Goal: Check status: Check status

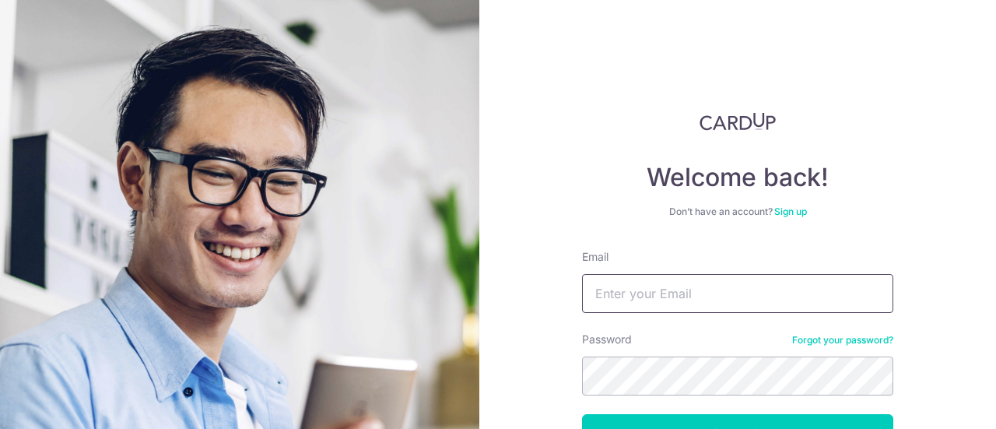
click at [628, 289] on input "Email" at bounding box center [737, 293] width 311 height 39
type input "[EMAIL_ADDRESS][DOMAIN_NAME]"
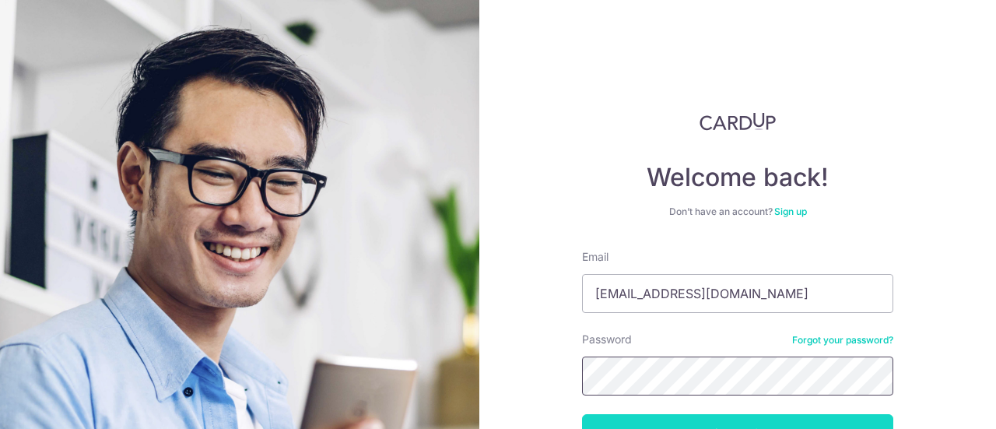
scroll to position [78, 0]
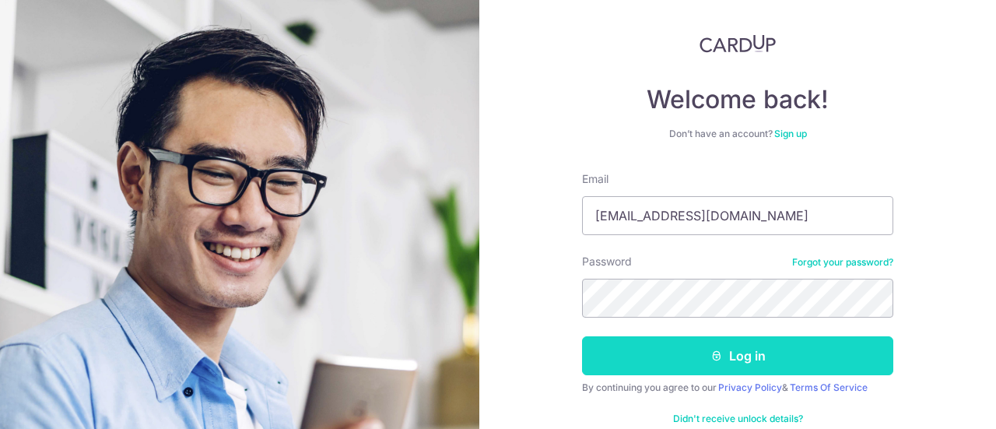
click at [765, 356] on button "Log in" at bounding box center [737, 355] width 311 height 39
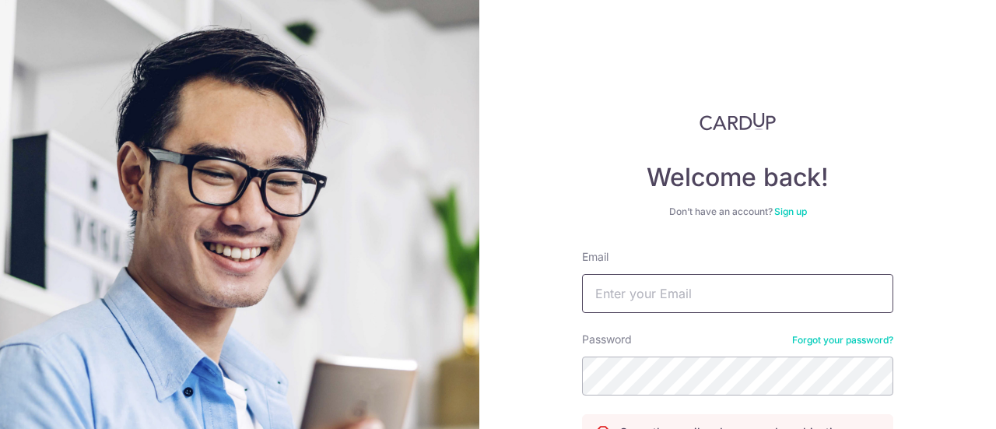
scroll to position [174, 0]
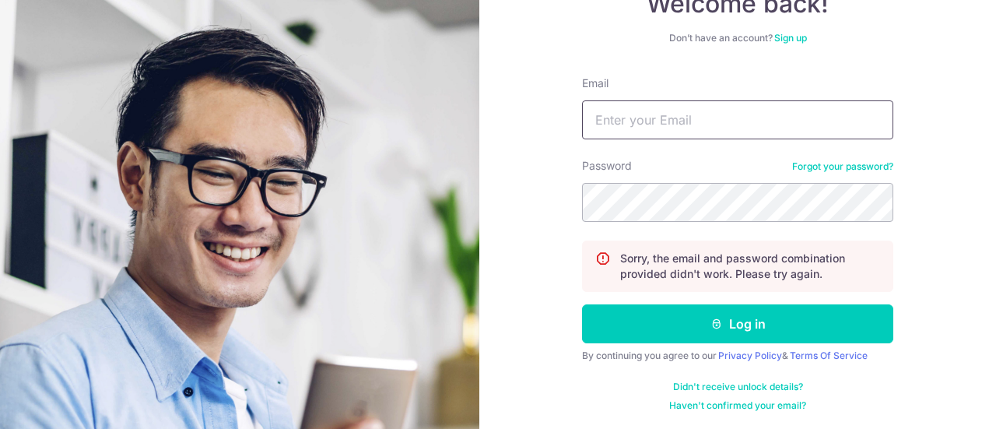
click at [703, 113] on input "Email" at bounding box center [737, 119] width 311 height 39
type input "[EMAIL_ADDRESS][DOMAIN_NAME]"
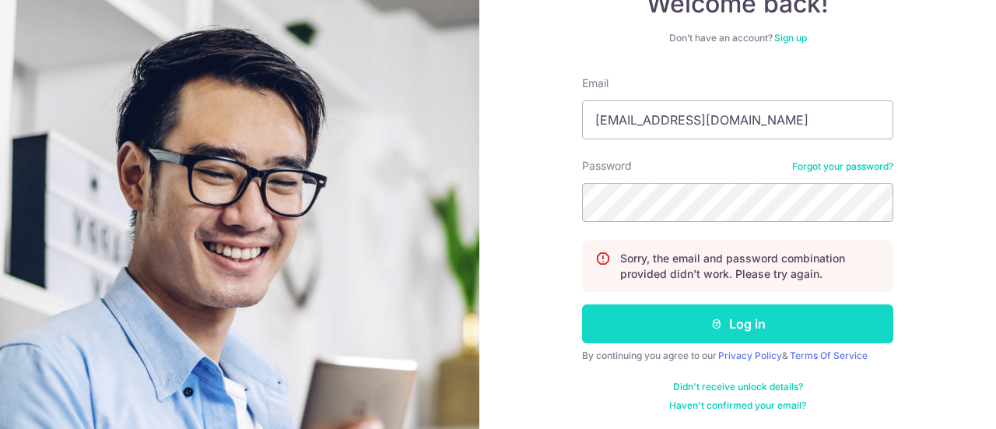
click at [646, 326] on button "Log in" at bounding box center [737, 323] width 311 height 39
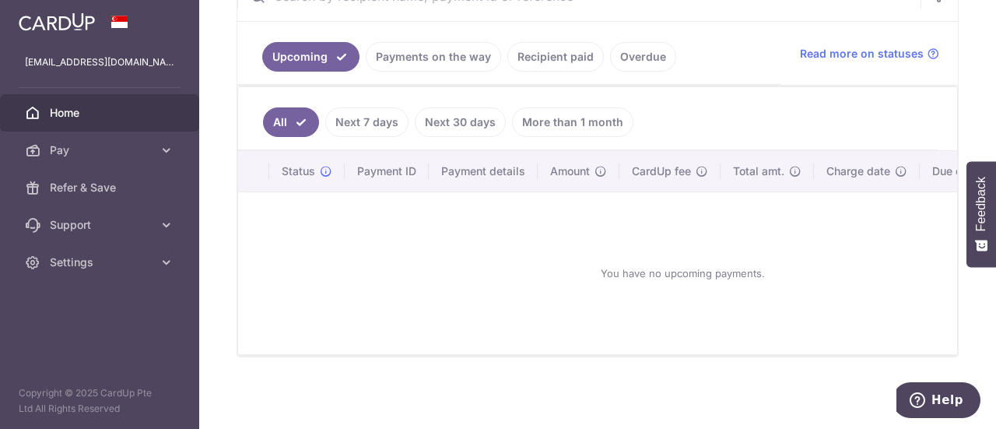
click at [582, 60] on link "Recipient paid" at bounding box center [555, 57] width 96 height 30
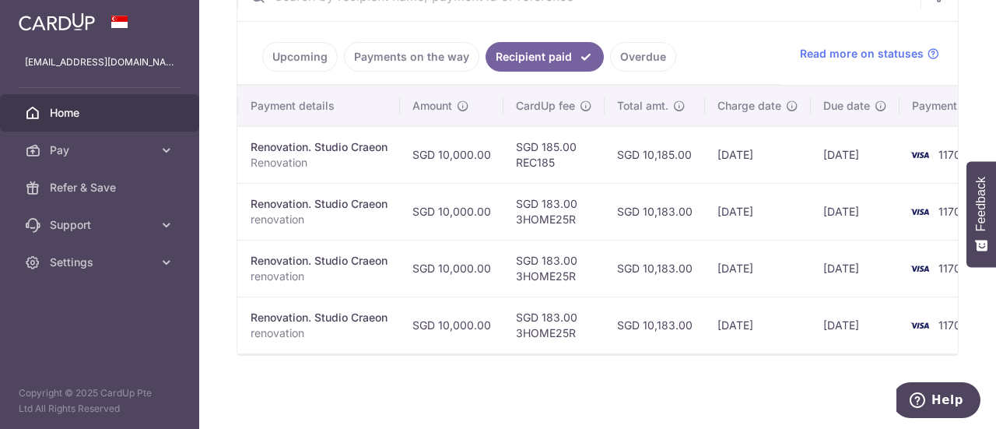
scroll to position [0, 279]
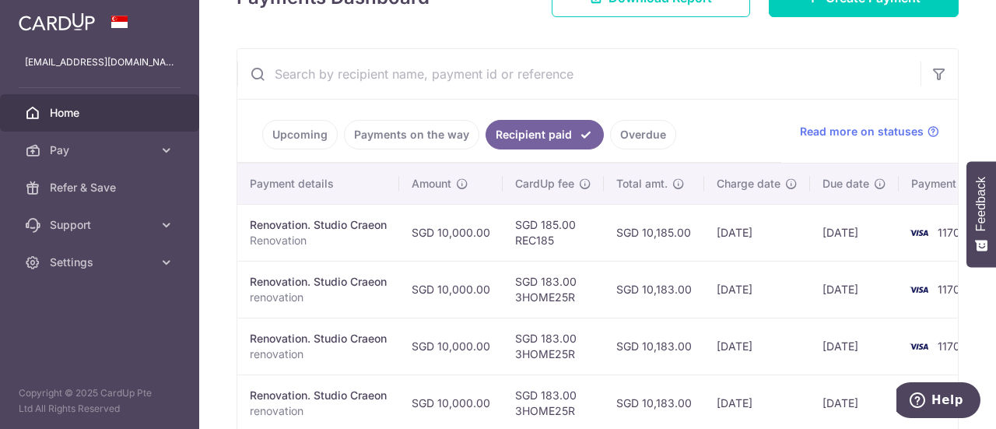
click at [441, 133] on link "Payments on the way" at bounding box center [411, 135] width 135 height 30
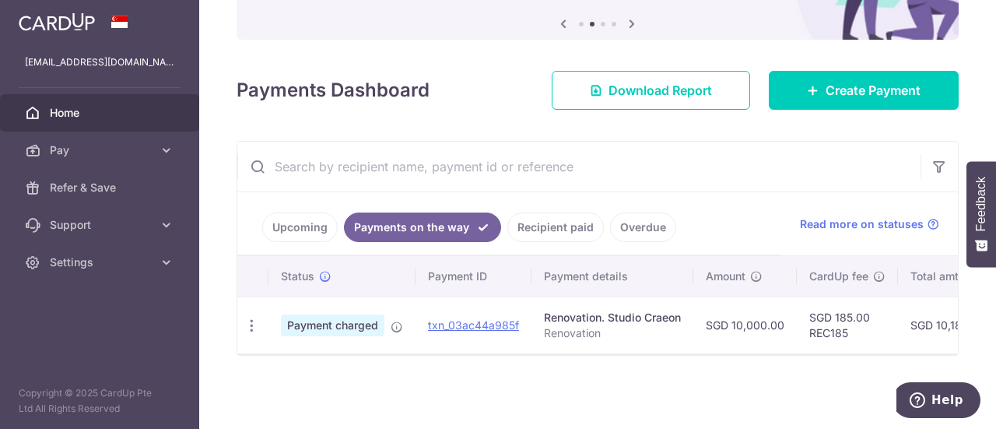
scroll to position [163, 0]
click at [542, 225] on link "Recipient paid" at bounding box center [555, 227] width 96 height 30
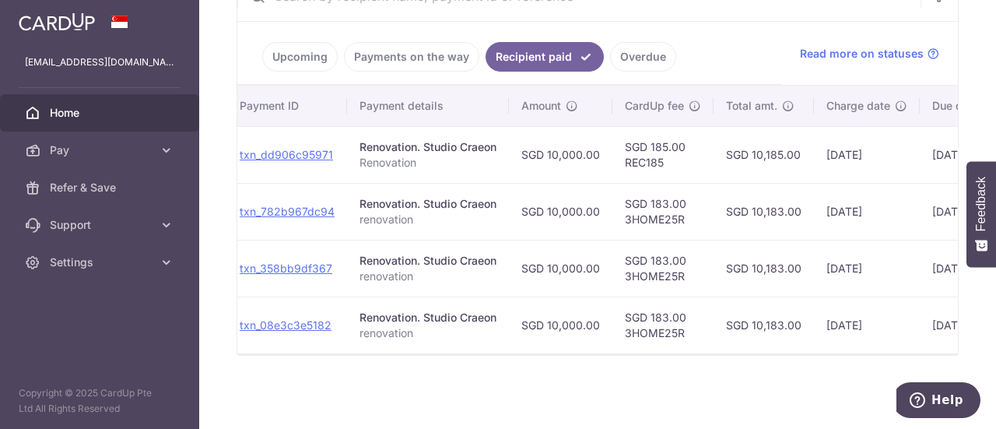
scroll to position [0, 212]
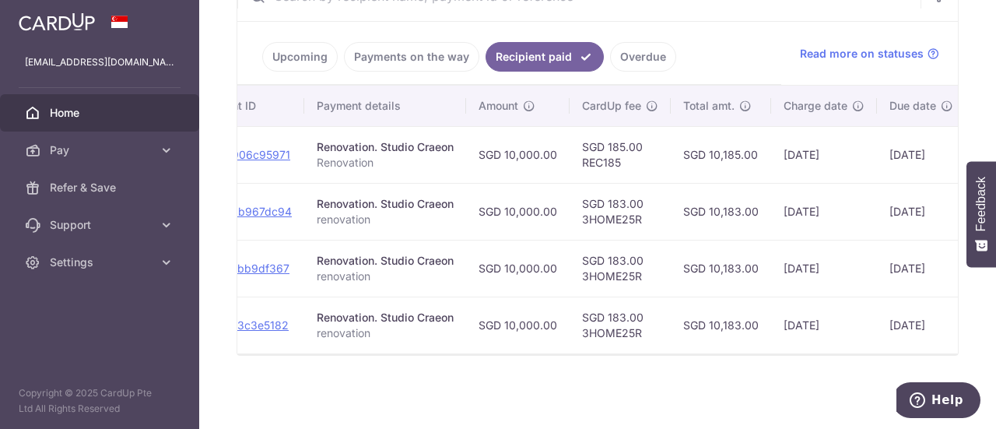
click at [759, 314] on td "SGD 10,183.00" at bounding box center [721, 324] width 100 height 57
click at [758, 256] on td "SGD 10,183.00" at bounding box center [721, 268] width 100 height 57
click at [759, 207] on td "SGD 10,183.00" at bounding box center [721, 211] width 100 height 57
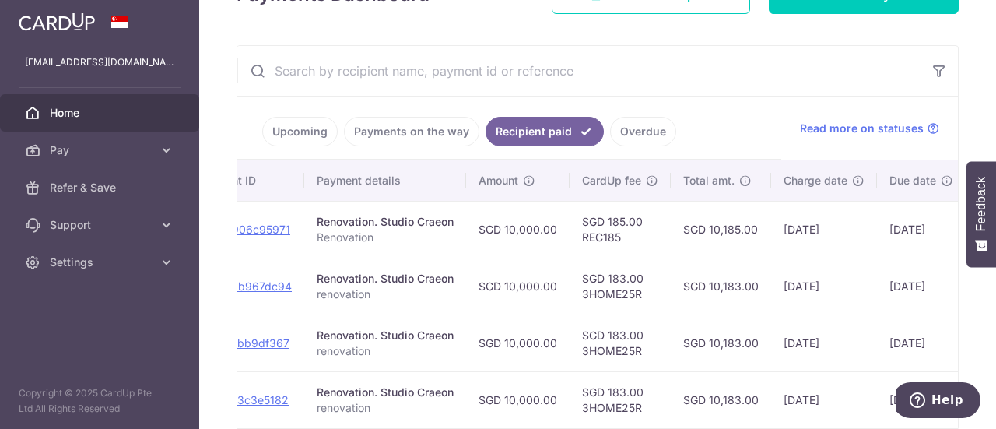
click at [419, 117] on link "Payments on the way" at bounding box center [411, 132] width 135 height 30
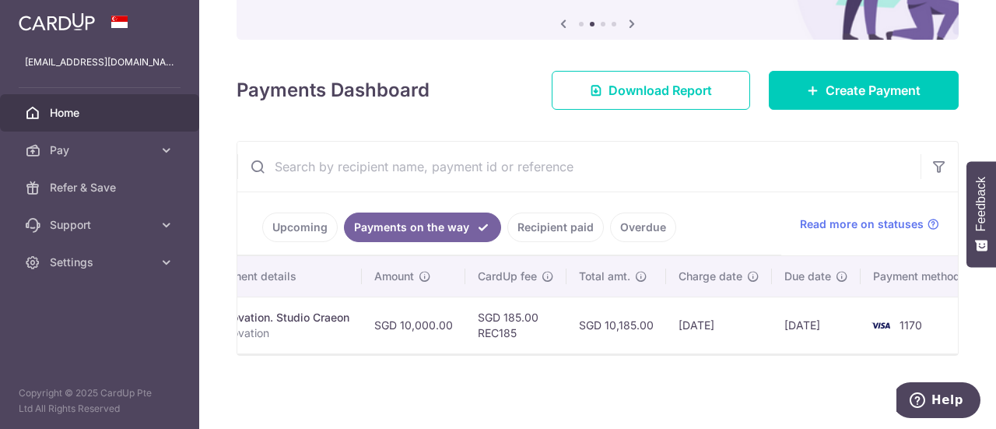
scroll to position [0, 352]
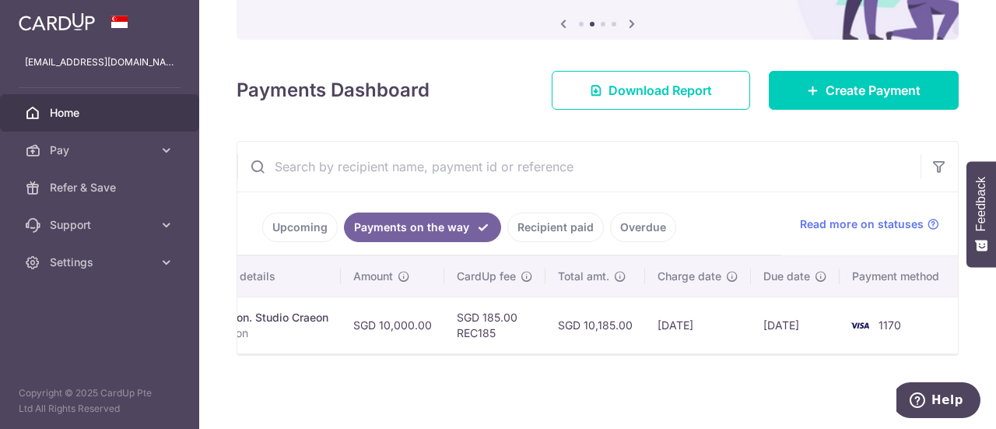
click at [556, 223] on link "Recipient paid" at bounding box center [555, 227] width 96 height 30
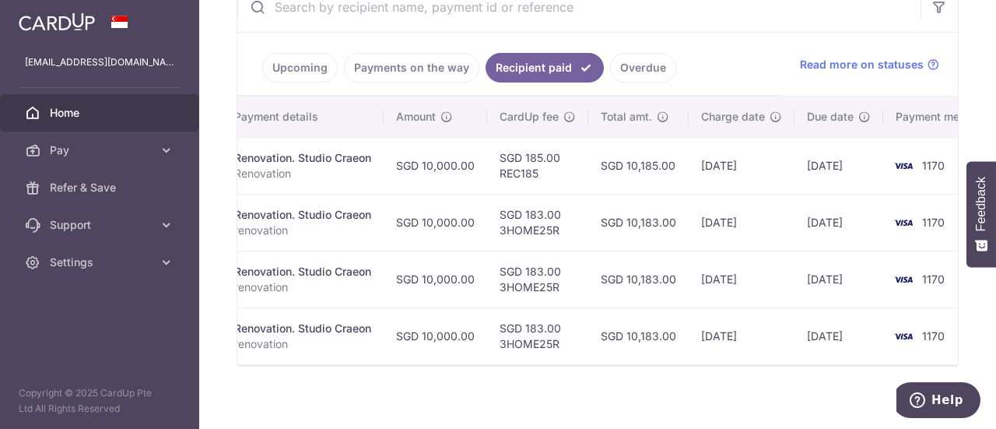
scroll to position [0, 291]
click at [814, 340] on td "07/08/2025" at bounding box center [842, 335] width 89 height 57
click at [815, 335] on td "07/08/2025" at bounding box center [842, 335] width 89 height 57
click at [822, 275] on td "18/08/2025" at bounding box center [842, 279] width 89 height 57
click at [834, 217] on td "21/08/2025" at bounding box center [842, 222] width 89 height 57
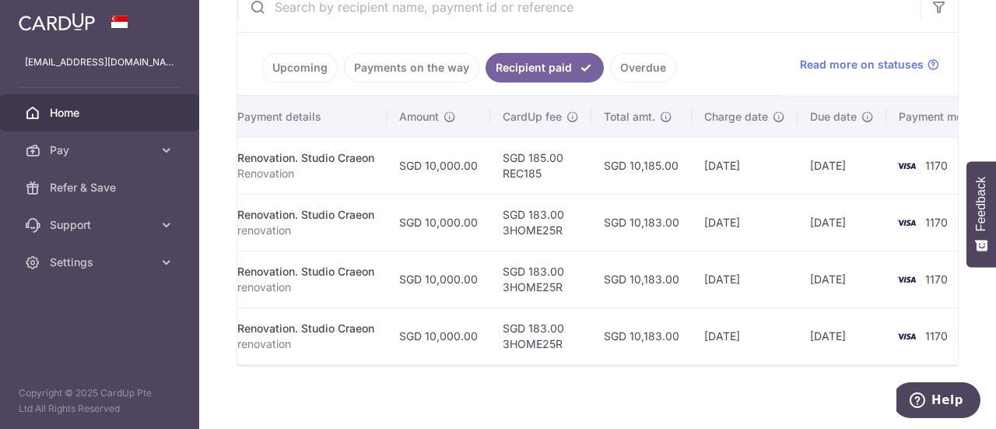
click at [875, 156] on td "28/08/2025" at bounding box center [842, 165] width 89 height 57
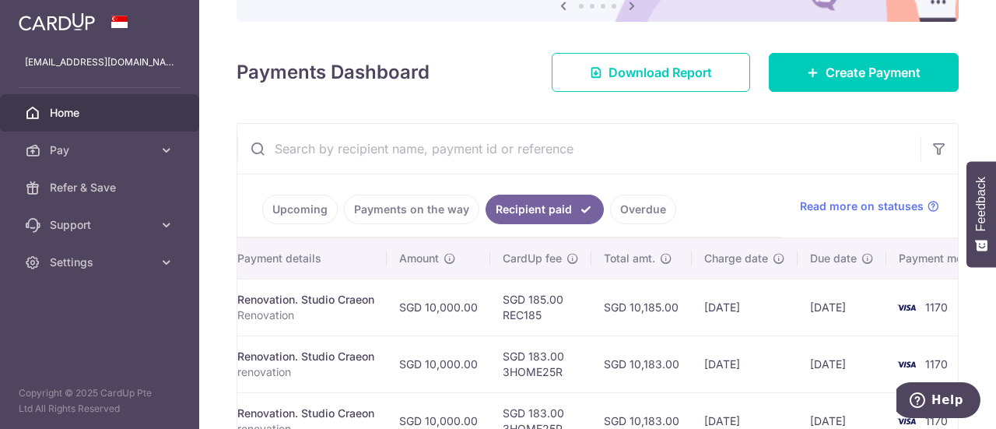
scroll to position [255, 0]
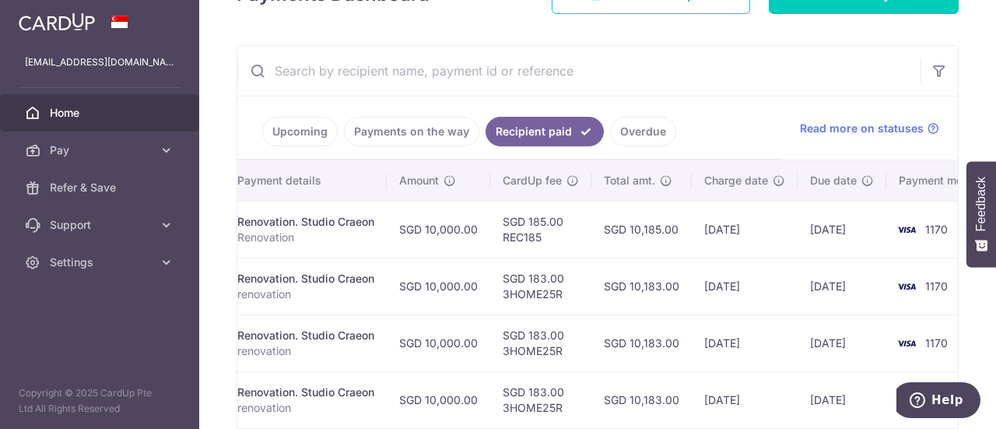
click at [272, 122] on link "Upcoming" at bounding box center [299, 132] width 75 height 30
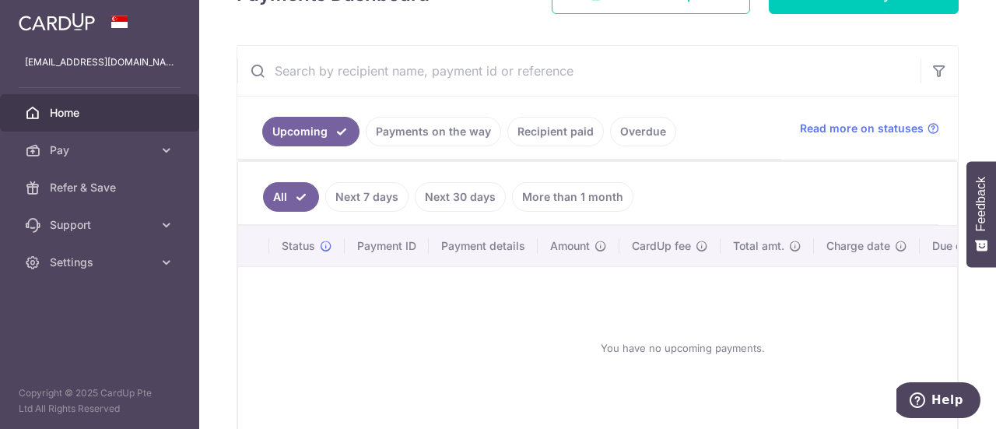
click at [417, 122] on link "Payments on the way" at bounding box center [433, 132] width 135 height 30
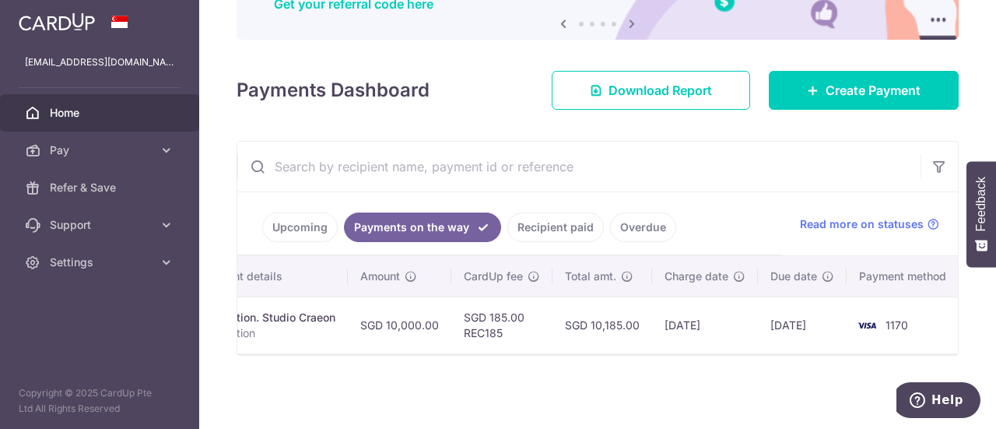
scroll to position [0, 352]
click at [525, 212] on link "Recipient paid" at bounding box center [555, 227] width 96 height 30
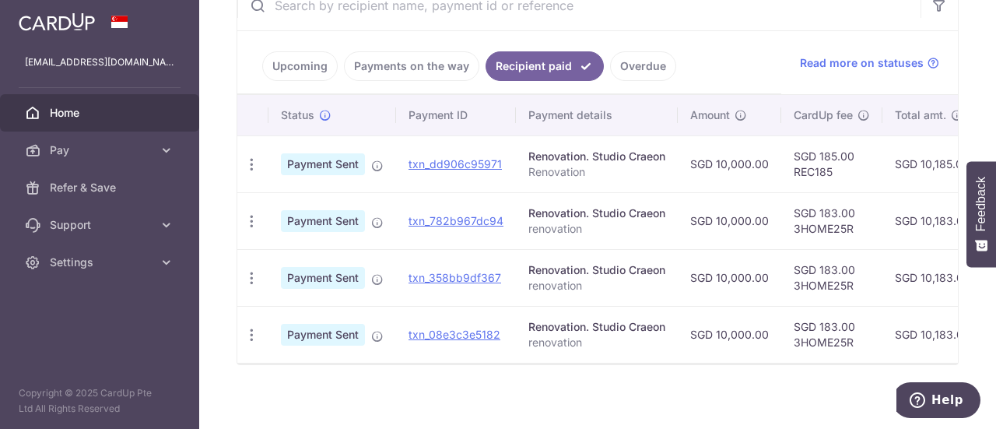
scroll to position [333, 0]
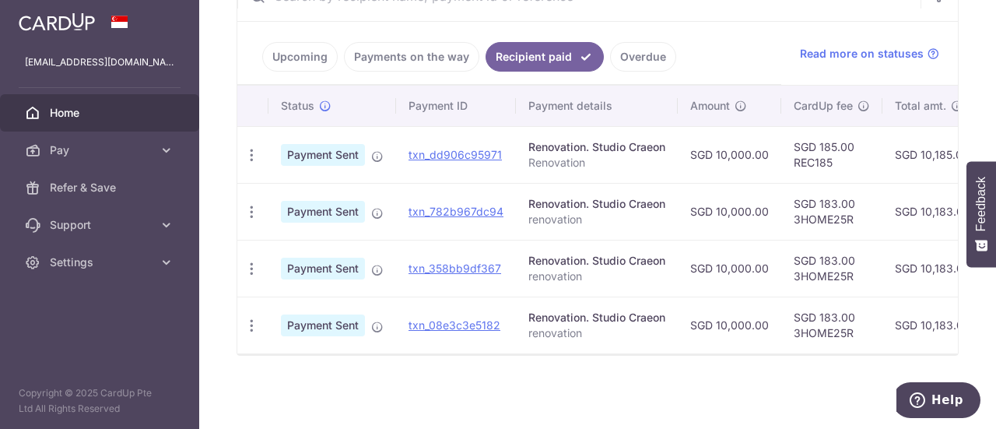
click at [438, 47] on link "Payments on the way" at bounding box center [411, 57] width 135 height 30
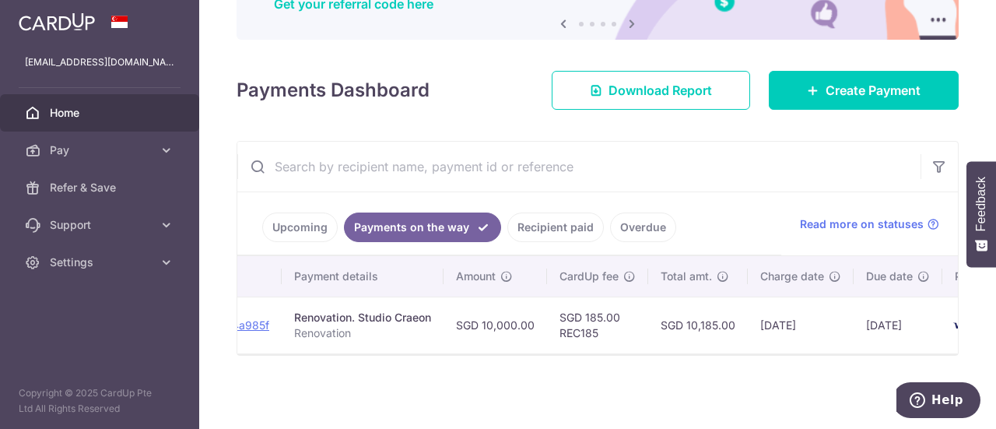
scroll to position [0, 352]
